Goal: Task Accomplishment & Management: Complete application form

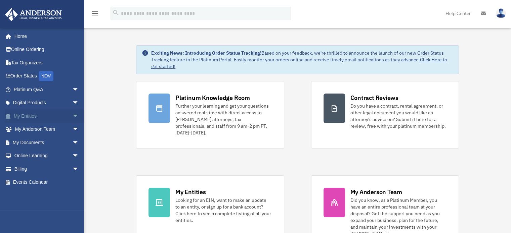
click at [72, 115] on span "arrow_drop_down" at bounding box center [78, 116] width 13 height 14
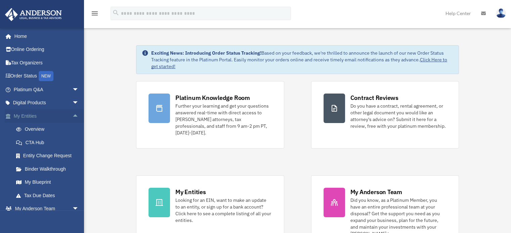
click at [72, 114] on span "arrow_drop_up" at bounding box center [78, 116] width 13 height 14
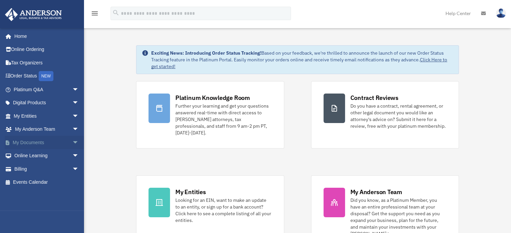
click at [72, 144] on span "arrow_drop_down" at bounding box center [78, 143] width 13 height 14
click at [72, 139] on span "arrow_drop_up" at bounding box center [78, 143] width 13 height 14
click at [72, 139] on span "arrow_drop_down" at bounding box center [78, 143] width 13 height 14
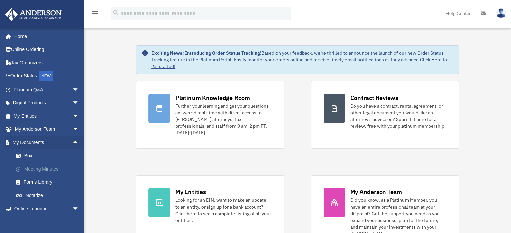
click at [44, 169] on link "Meeting Minutes" at bounding box center [49, 169] width 80 height 13
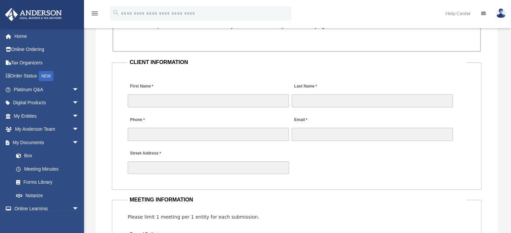
scroll to position [650, 0]
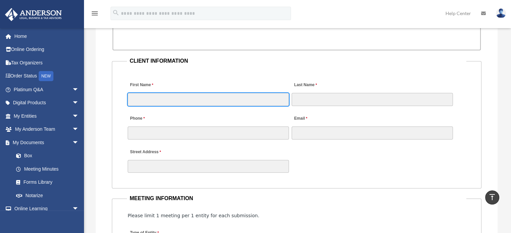
click at [189, 95] on input "First Name" at bounding box center [208, 99] width 161 height 13
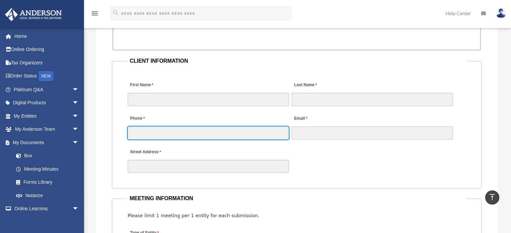
click at [236, 134] on input "Phone" at bounding box center [208, 133] width 161 height 13
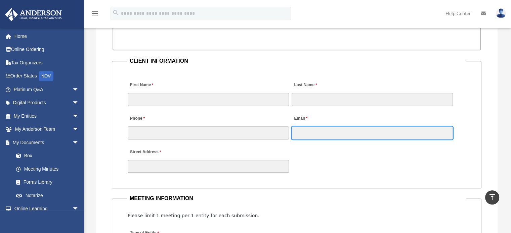
click at [306, 133] on input "Email" at bounding box center [372, 133] width 161 height 13
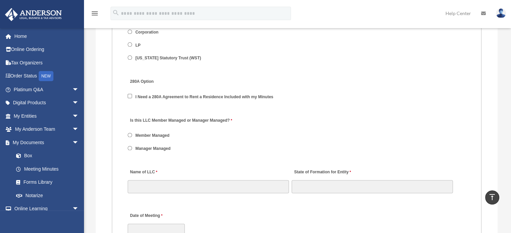
scroll to position [879, 0]
click at [141, 146] on label "Manager Managed" at bounding box center [153, 148] width 40 height 6
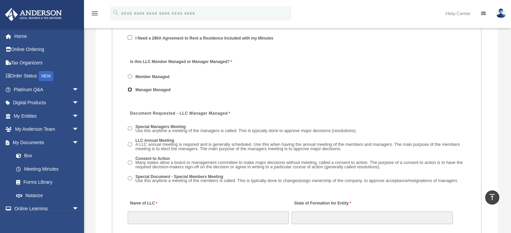
scroll to position [939, 0]
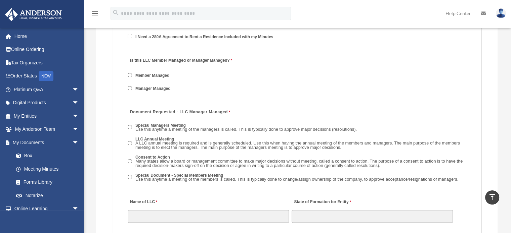
click at [157, 177] on span "Use this anytime a meeting of the members is called. This is typically done to …" at bounding box center [296, 179] width 323 height 5
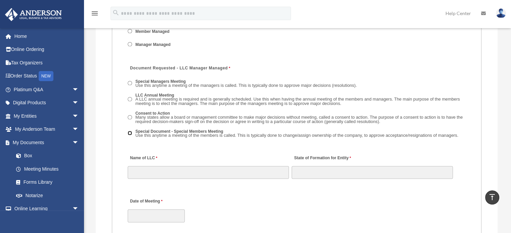
scroll to position [984, 0]
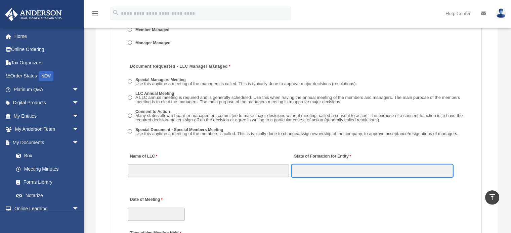
click at [310, 167] on input "State of Formation for Entity" at bounding box center [372, 171] width 161 height 13
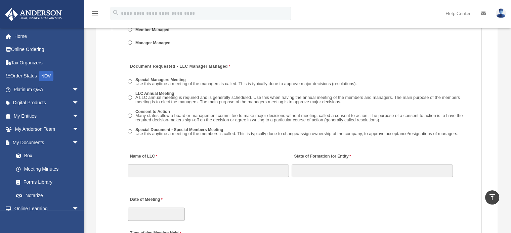
click at [301, 142] on div "Special Managers Meeting Use this anytime a meeting of the managers is called. …" at bounding box center [297, 109] width 338 height 69
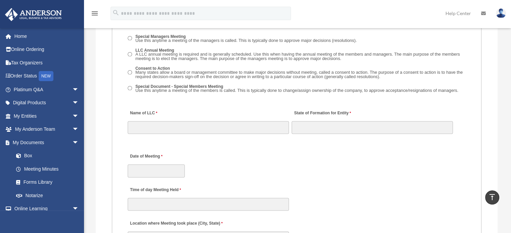
scroll to position [1029, 0]
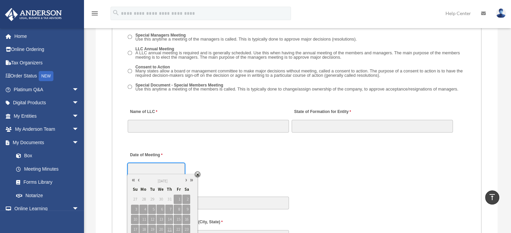
click at [167, 170] on input "Date of Meeting" at bounding box center [156, 169] width 57 height 13
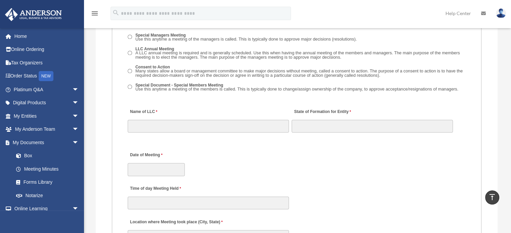
click at [213, 152] on div "Date of Meeting" at bounding box center [296, 162] width 339 height 30
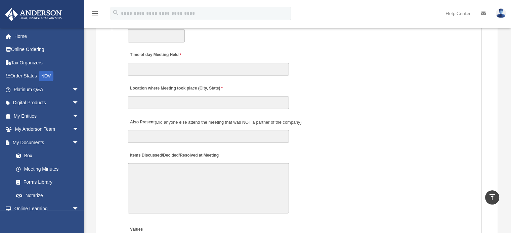
scroll to position [1165, 0]
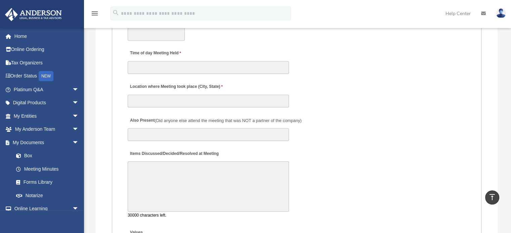
click at [190, 167] on textarea "Items Discussed/Decided/Resolved at Meeting" at bounding box center [208, 187] width 161 height 50
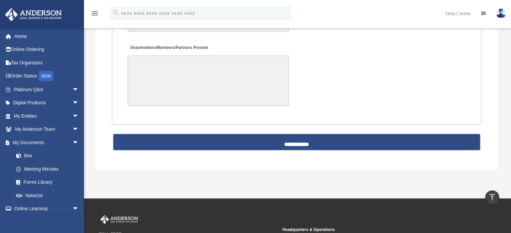
scroll to position [1630, 0]
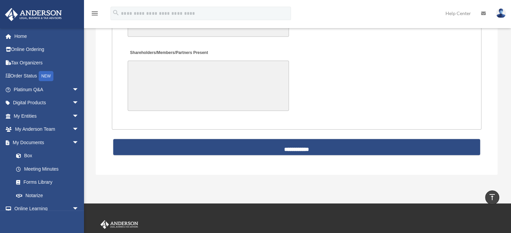
click at [226, 84] on textarea "Shareholders/Members/Partners Present" at bounding box center [208, 86] width 161 height 50
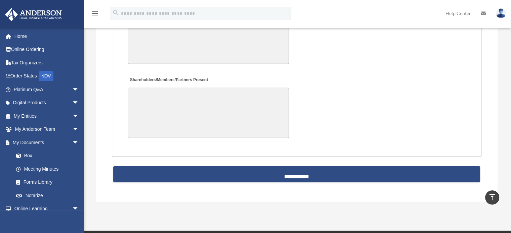
scroll to position [1602, 0]
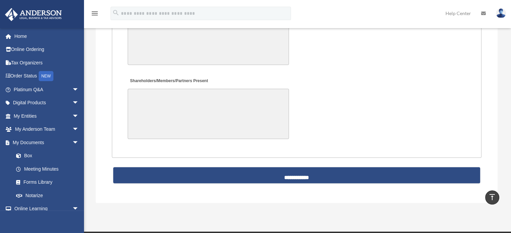
click at [190, 99] on textarea "Shareholders/Members/Partners Present" at bounding box center [208, 114] width 161 height 50
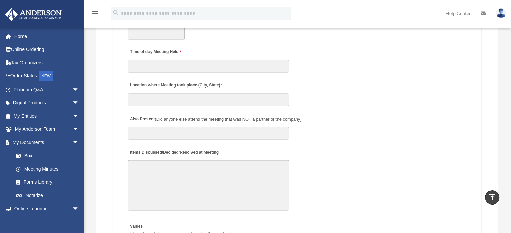
scroll to position [1166, 0]
click at [194, 168] on textarea "Items Discussed/Decided/Resolved at Meeting" at bounding box center [208, 185] width 161 height 50
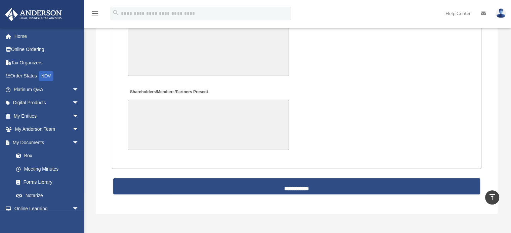
scroll to position [1591, 0]
click at [208, 120] on textarea "Shareholders/Members/Partners Present" at bounding box center [208, 125] width 161 height 50
